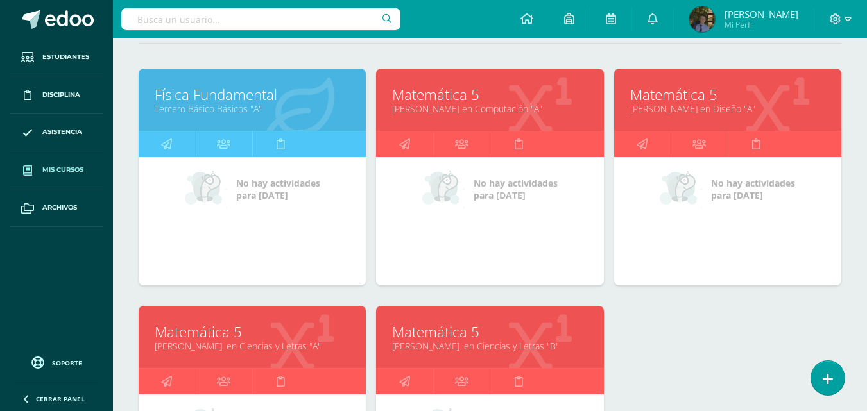
scroll to position [192, 0]
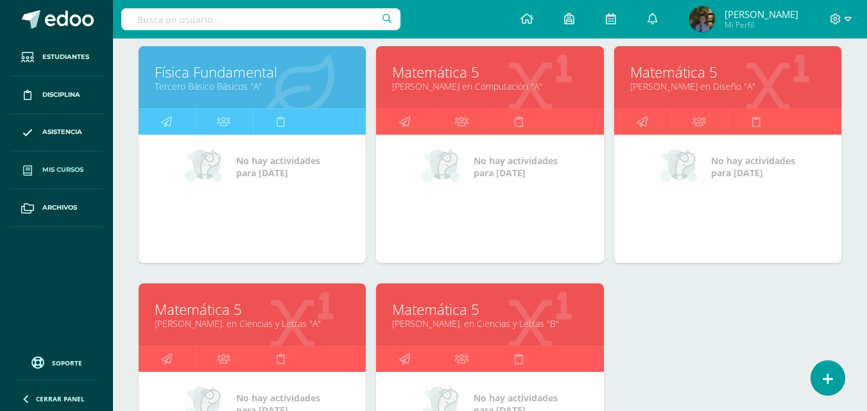
click at [491, 317] on link "Matemática 5" at bounding box center [489, 310] width 195 height 20
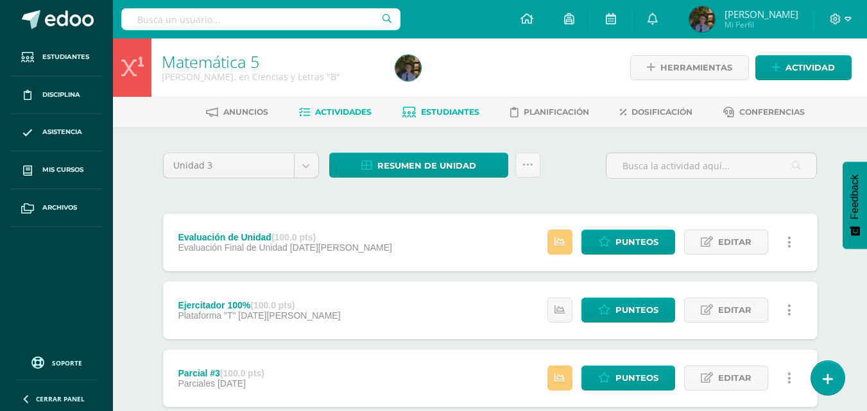
click at [435, 110] on span "Estudiantes" at bounding box center [450, 112] width 58 height 10
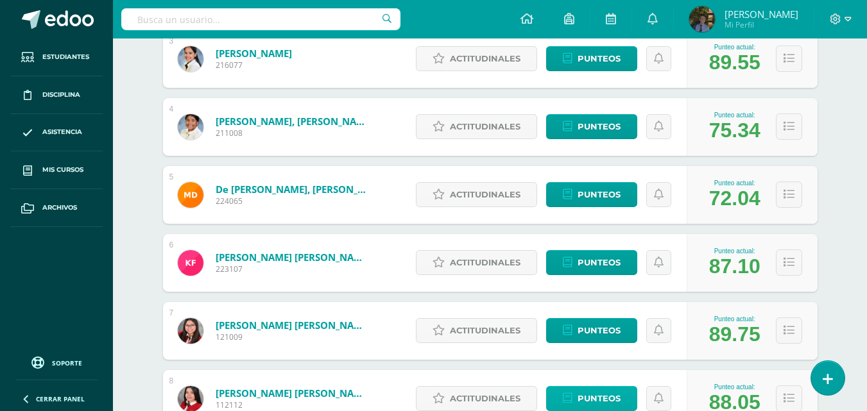
scroll to position [577, 0]
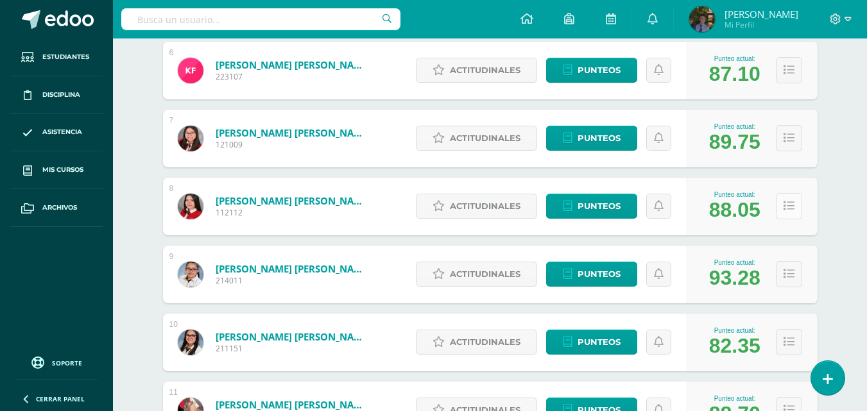
click at [796, 204] on button at bounding box center [789, 206] width 26 height 26
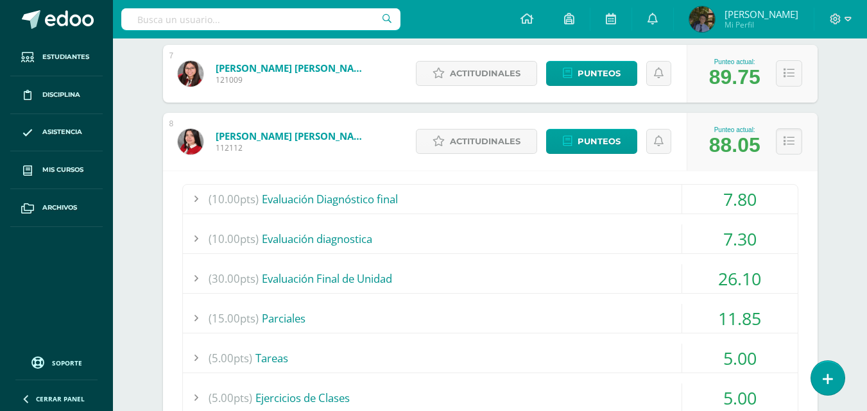
scroll to position [642, 0]
click at [602, 133] on span "Punteos" at bounding box center [598, 142] width 43 height 24
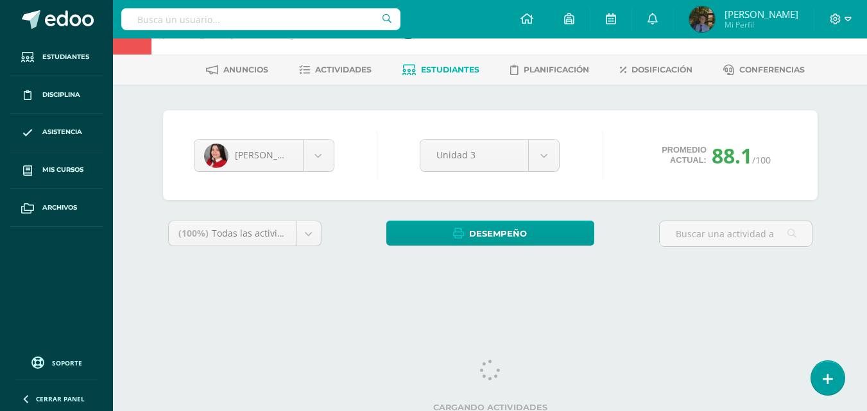
scroll to position [49, 0]
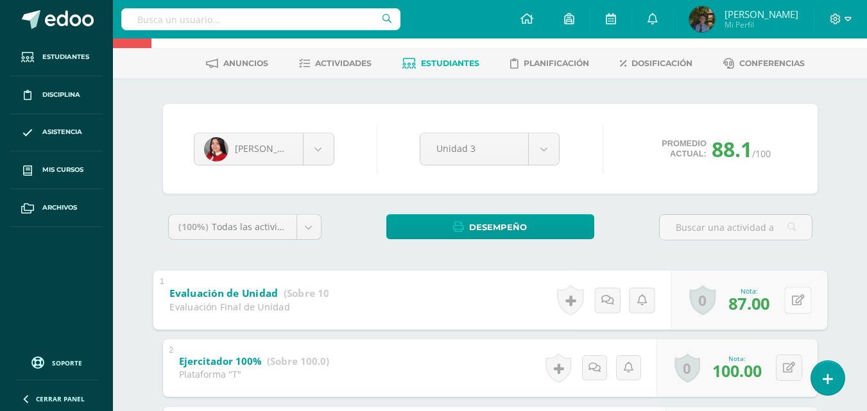
click at [791, 301] on icon at bounding box center [797, 299] width 13 height 11
type input "0"
click at [754, 301] on link at bounding box center [764, 304] width 26 height 26
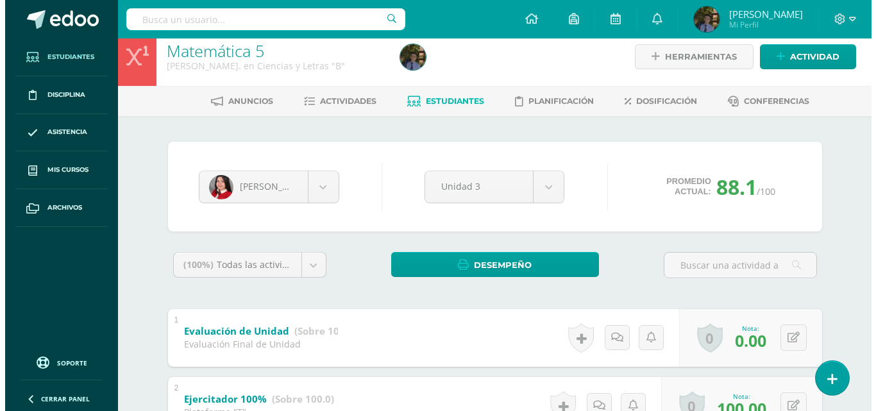
scroll to position [0, 0]
